Goal: Task Accomplishment & Management: Complete application form

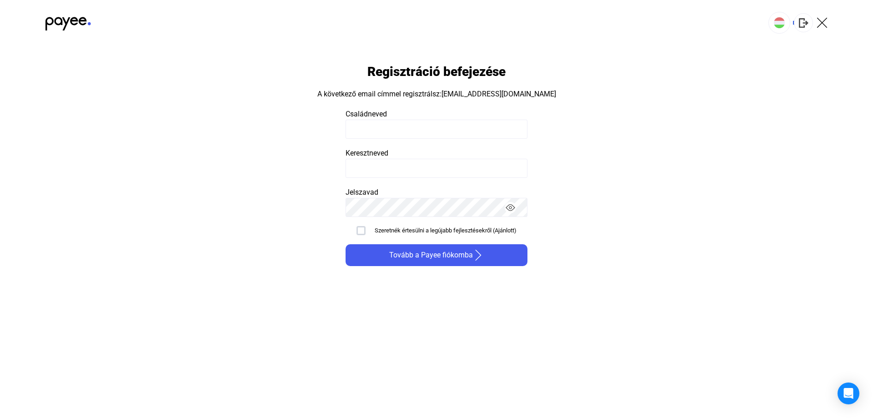
click at [414, 133] on input at bounding box center [437, 129] width 182 height 19
type input "*****"
click at [414, 257] on span "Tovább a Payee fiókomba" at bounding box center [431, 255] width 84 height 11
